Goal: Navigation & Orientation: Find specific page/section

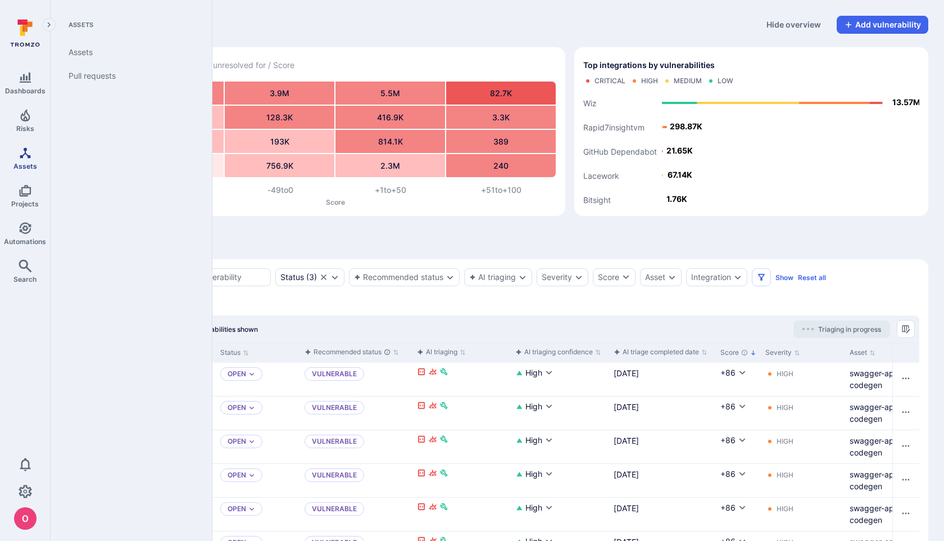
click at [28, 158] on icon "Assets" at bounding box center [25, 152] width 13 height 13
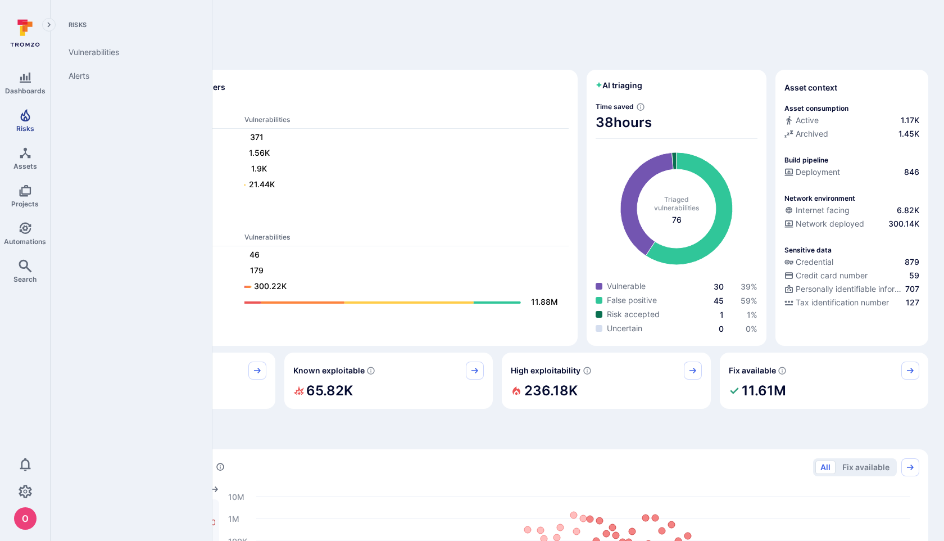
click at [13, 120] on link "Risks" at bounding box center [25, 120] width 50 height 33
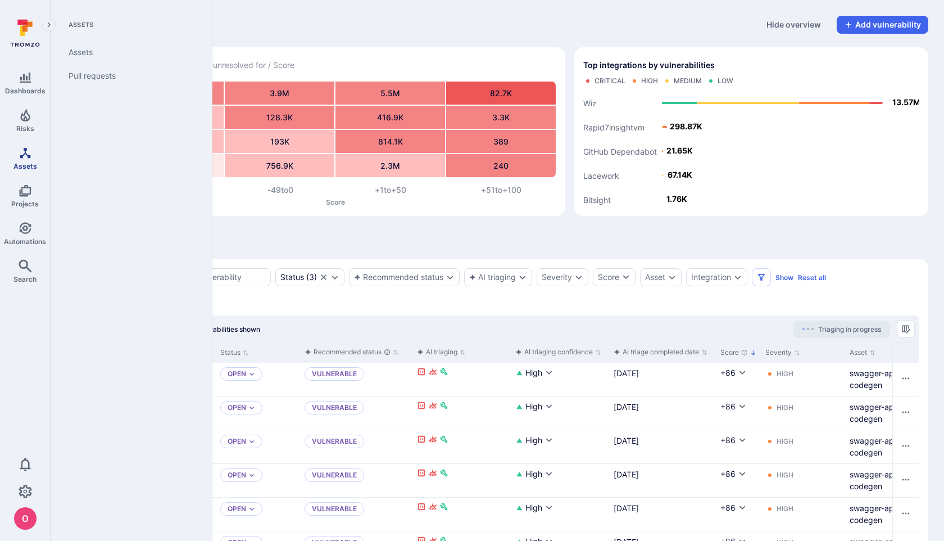
click at [24, 157] on icon "Assets" at bounding box center [25, 152] width 13 height 13
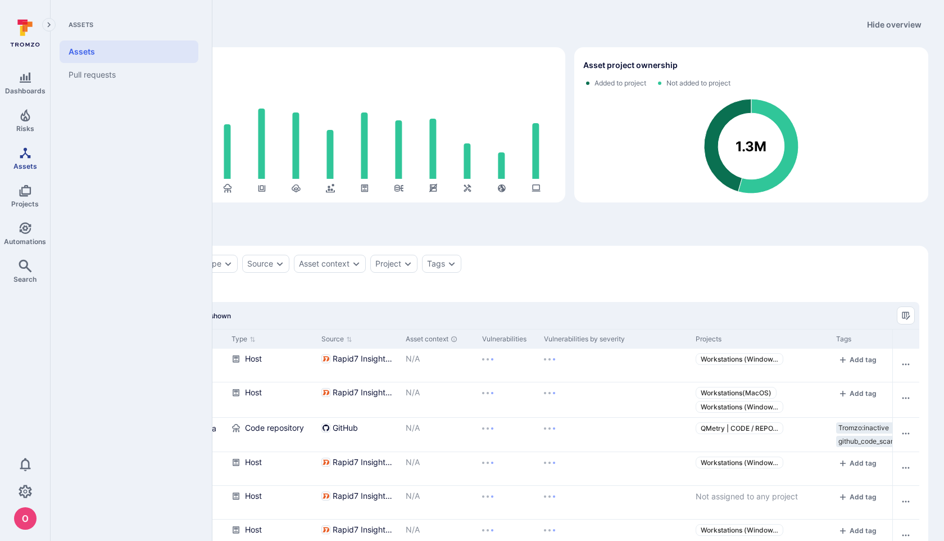
click at [26, 164] on span "Assets" at bounding box center [25, 166] width 24 height 8
click at [24, 191] on icon "Projects" at bounding box center [25, 190] width 13 height 13
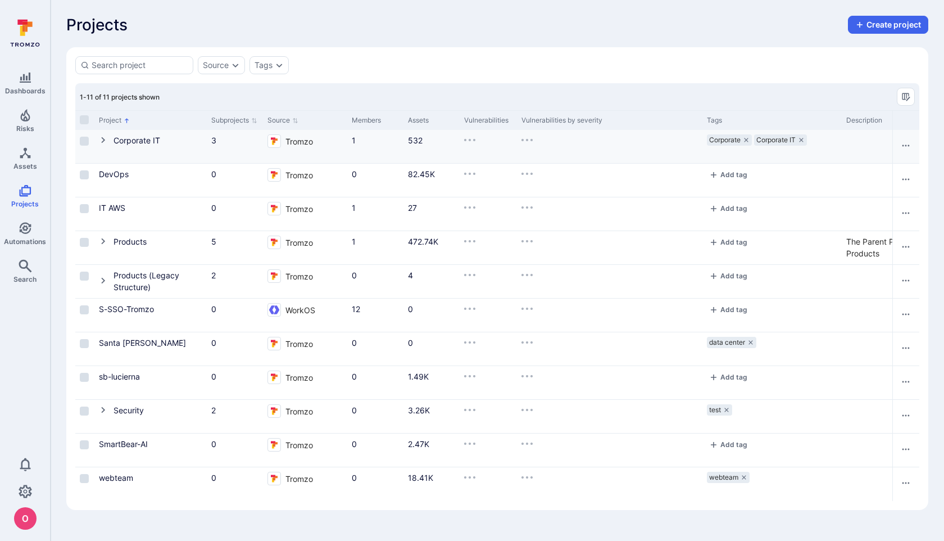
click at [131, 135] on div "Corporate IT" at bounding box center [137, 140] width 47 height 13
click at [138, 141] on link "Corporate IT" at bounding box center [137, 140] width 47 height 10
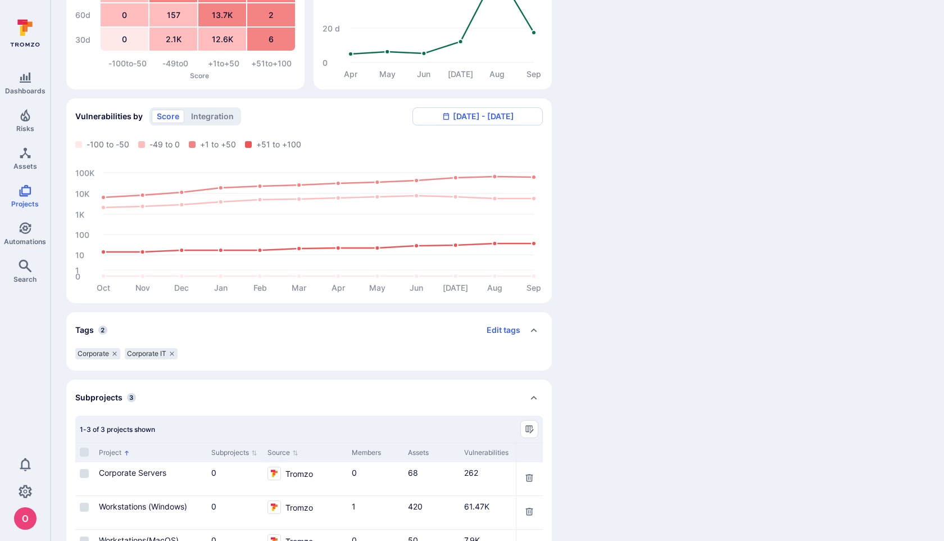
scroll to position [307, 0]
